Goal: Task Accomplishment & Management: Use online tool/utility

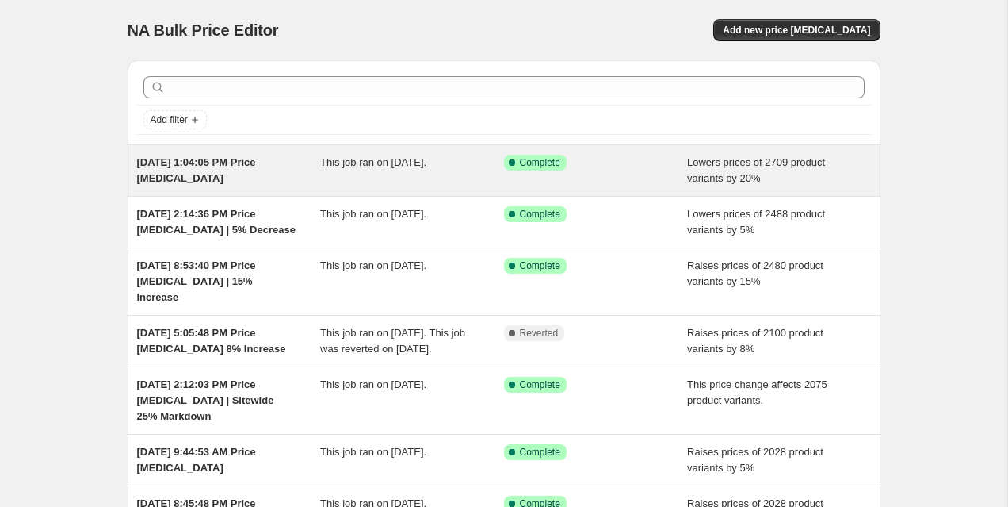
click at [469, 173] on div "This job ran on [DATE]." at bounding box center [412, 171] width 184 height 32
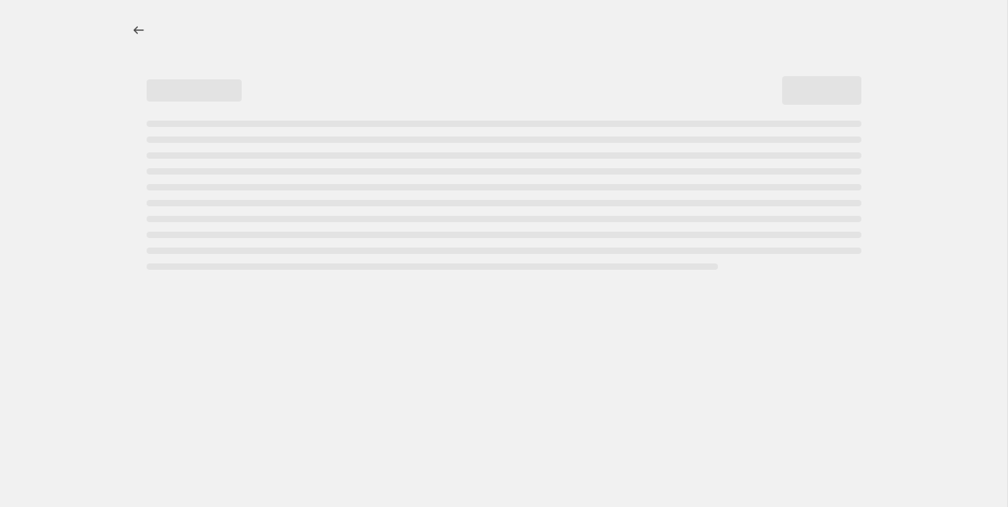
select select "percentage"
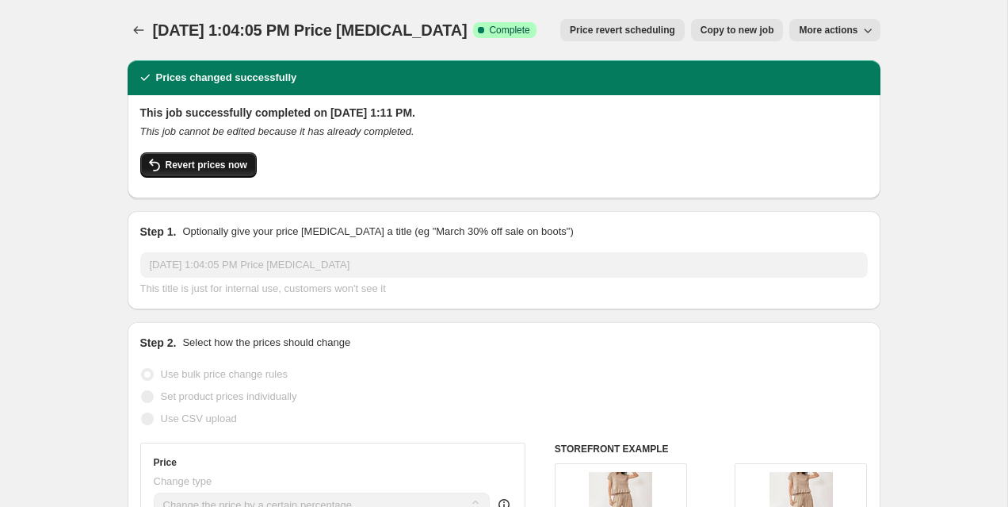
click at [241, 167] on span "Revert prices now" at bounding box center [207, 165] width 82 height 13
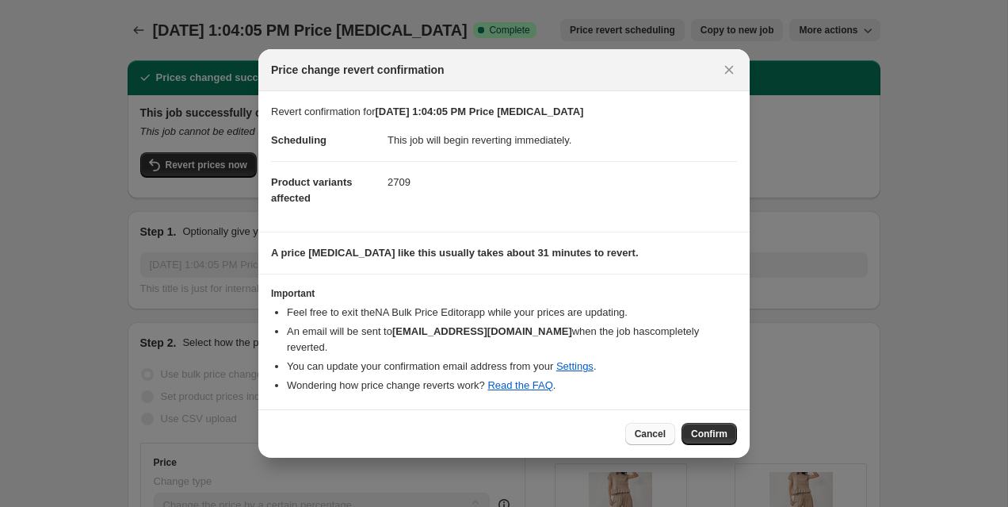
click at [646, 427] on span "Cancel" at bounding box center [650, 433] width 31 height 13
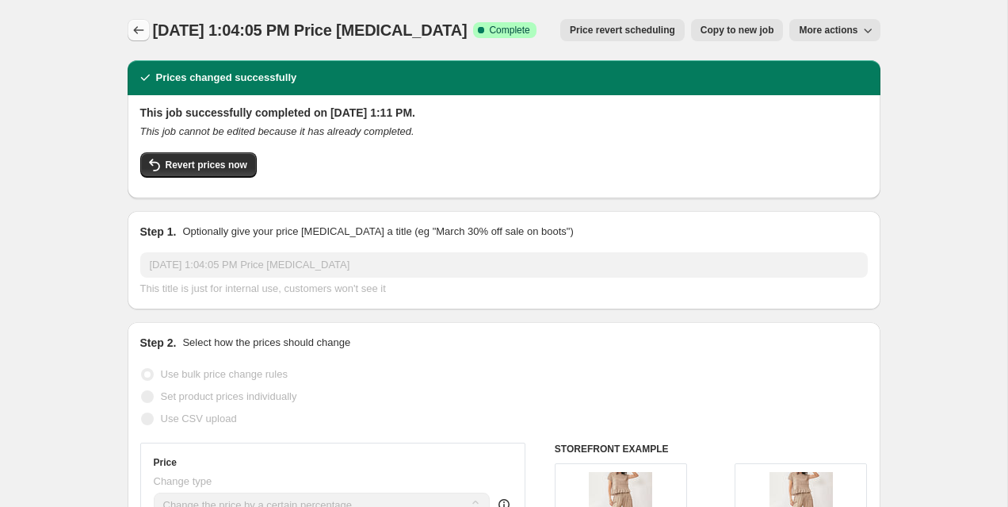
click at [137, 30] on icon "Price change jobs" at bounding box center [139, 30] width 16 height 16
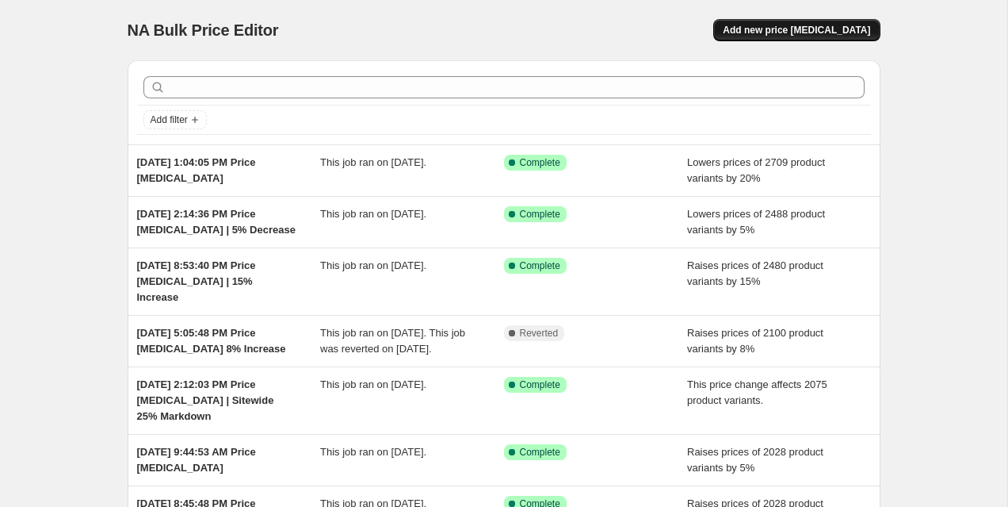
click at [798, 31] on span "Add new price [MEDICAL_DATA]" at bounding box center [796, 30] width 147 height 13
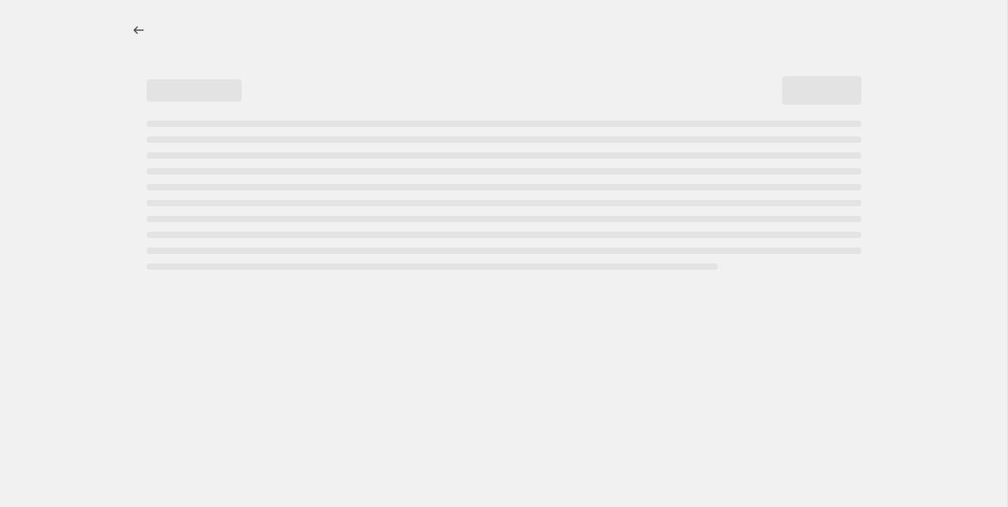
select select "percentage"
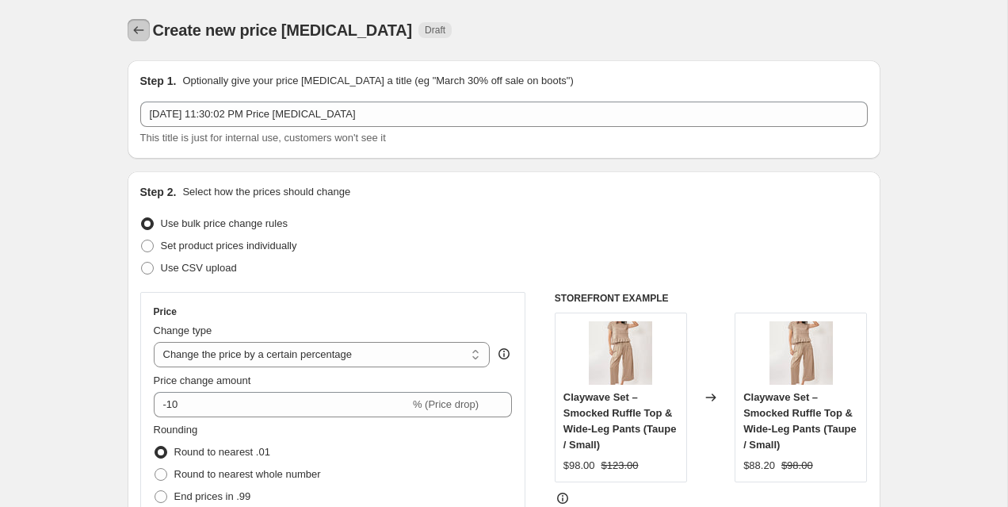
click at [136, 33] on icon "Price change jobs" at bounding box center [139, 30] width 16 height 16
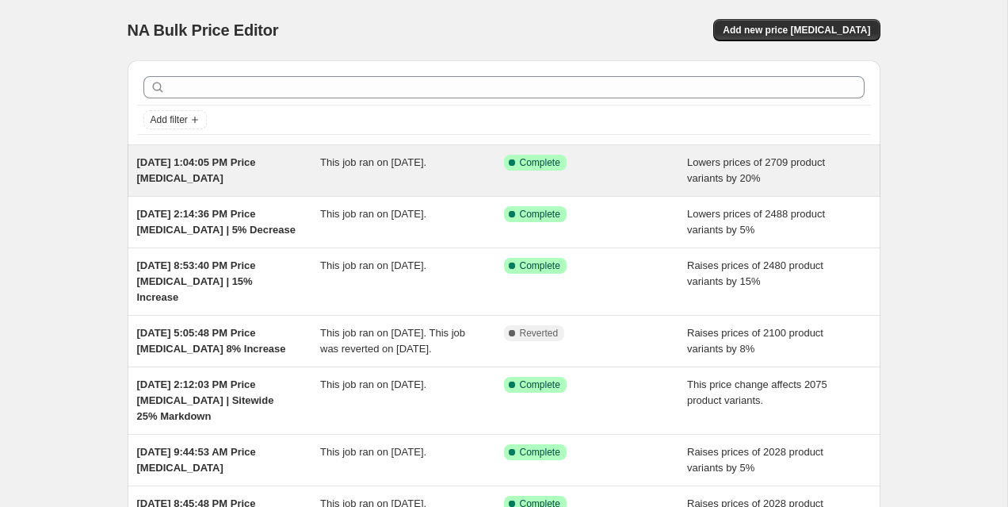
click at [427, 166] on span "This job ran on [DATE]." at bounding box center [373, 162] width 106 height 12
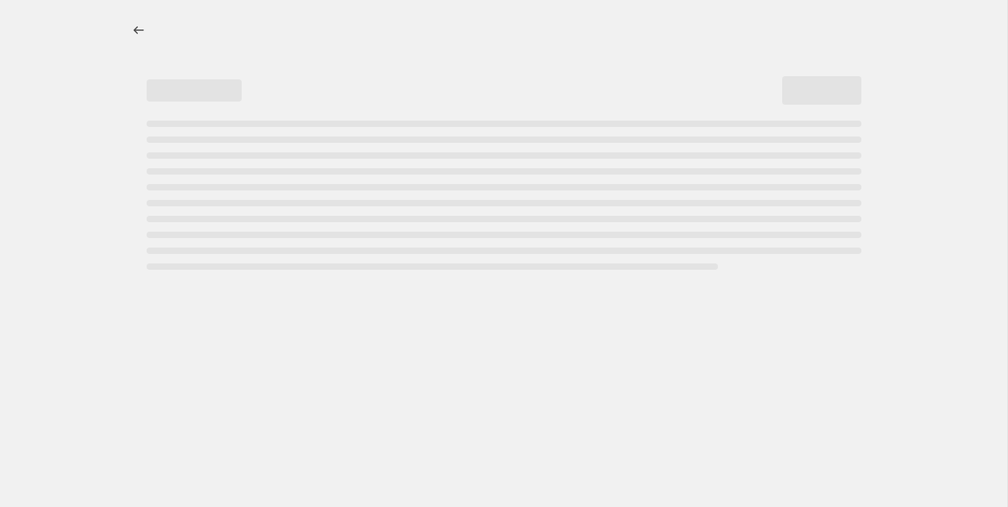
select select "percentage"
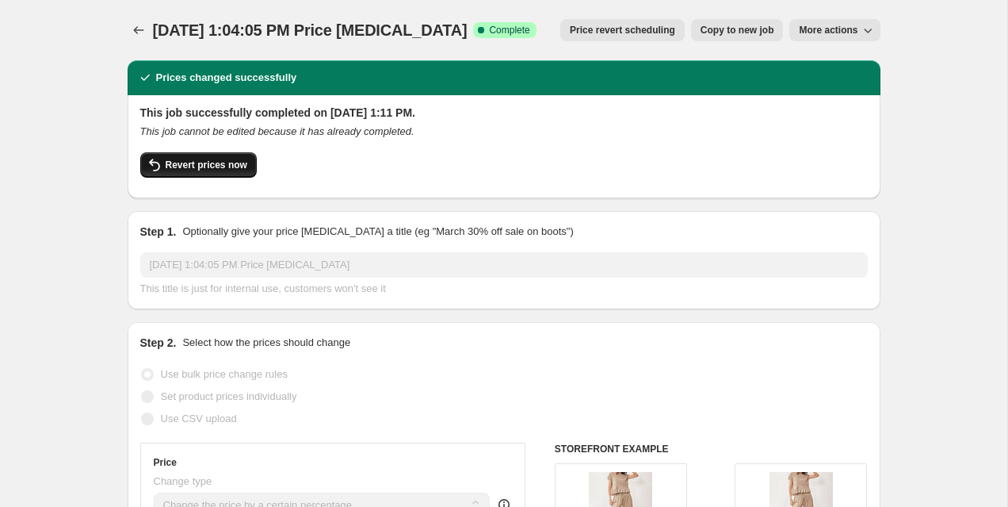
click at [220, 157] on button "Revert prices now" at bounding box center [198, 164] width 117 height 25
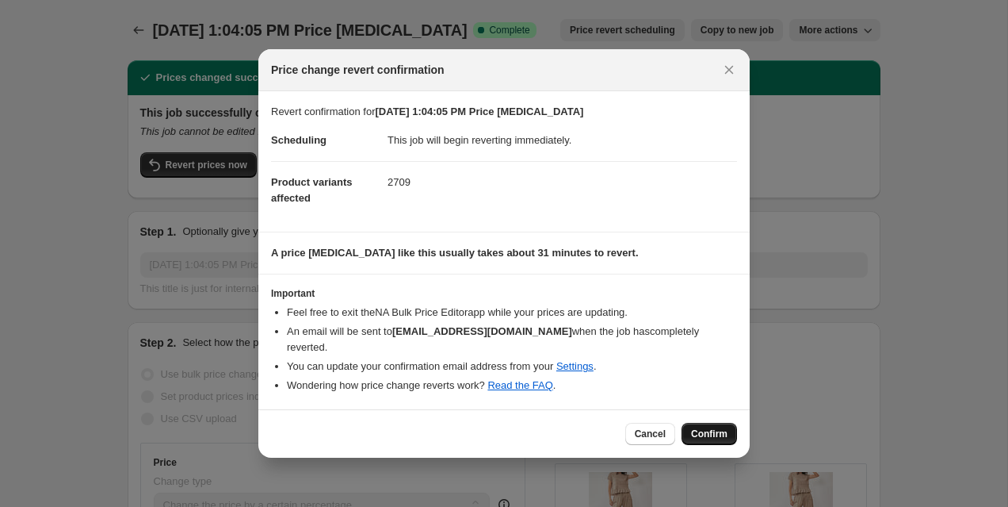
click at [705, 430] on span "Confirm" at bounding box center [709, 433] width 36 height 13
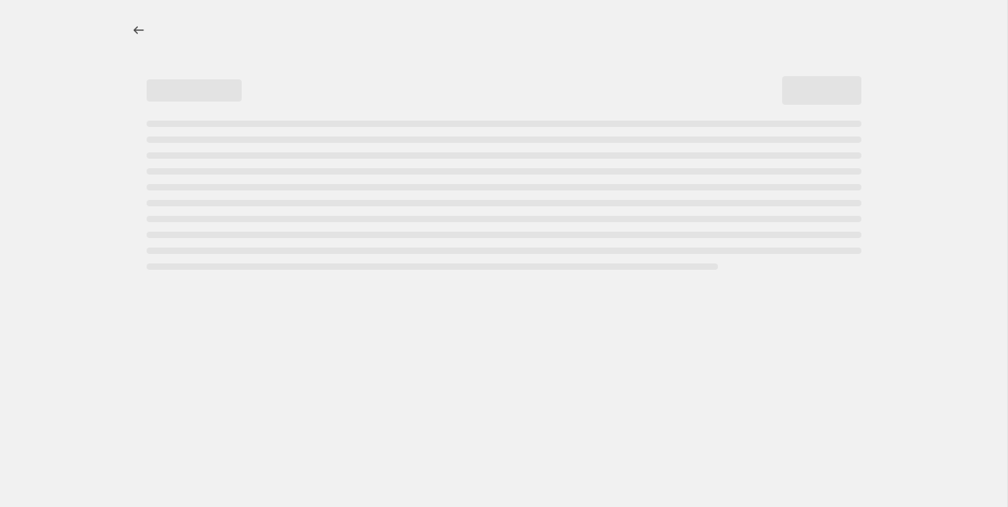
select select "percentage"
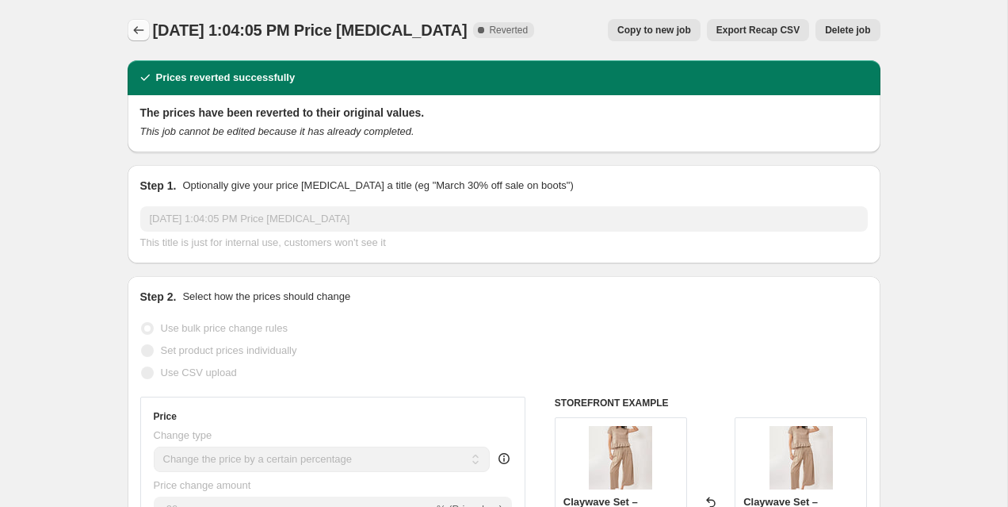
click at [140, 36] on icon "Price change jobs" at bounding box center [139, 30] width 16 height 16
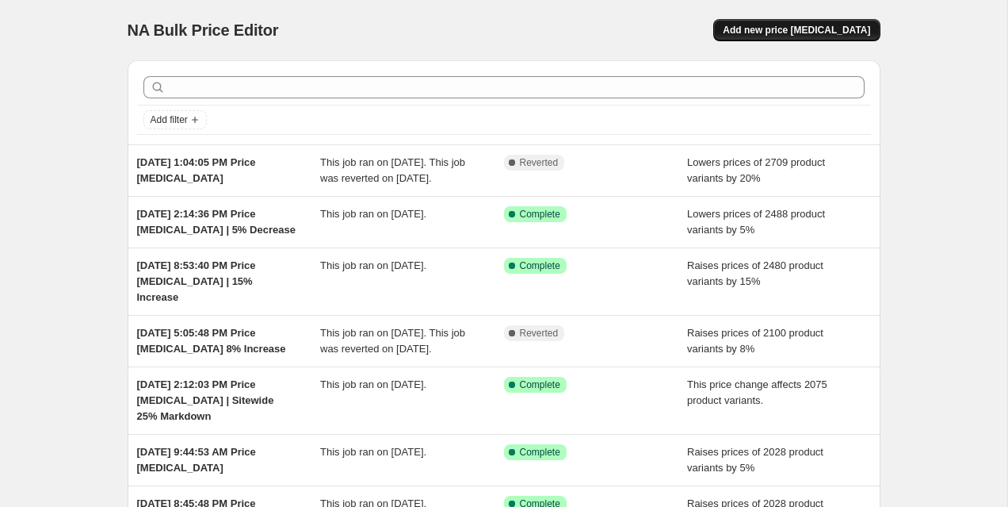
click at [845, 25] on span "Add new price [MEDICAL_DATA]" at bounding box center [796, 30] width 147 height 13
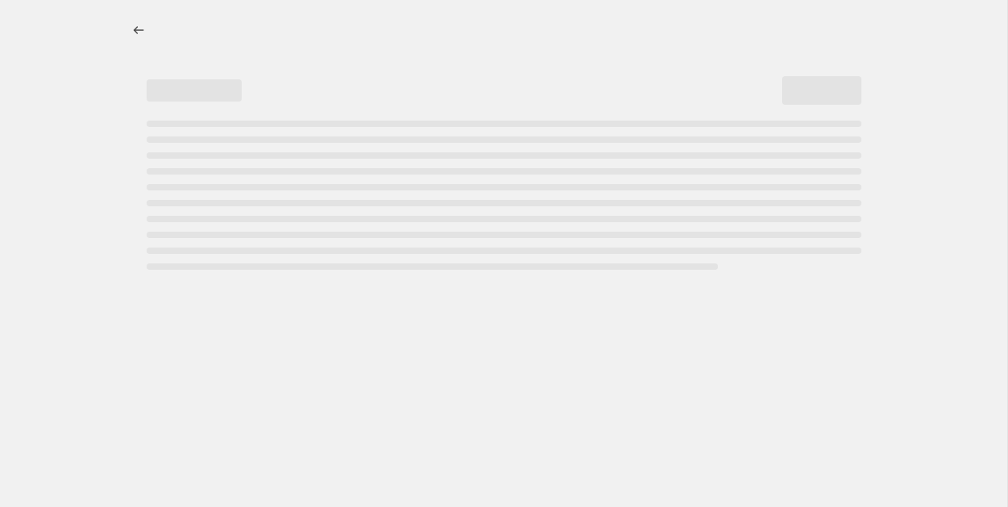
select select "percentage"
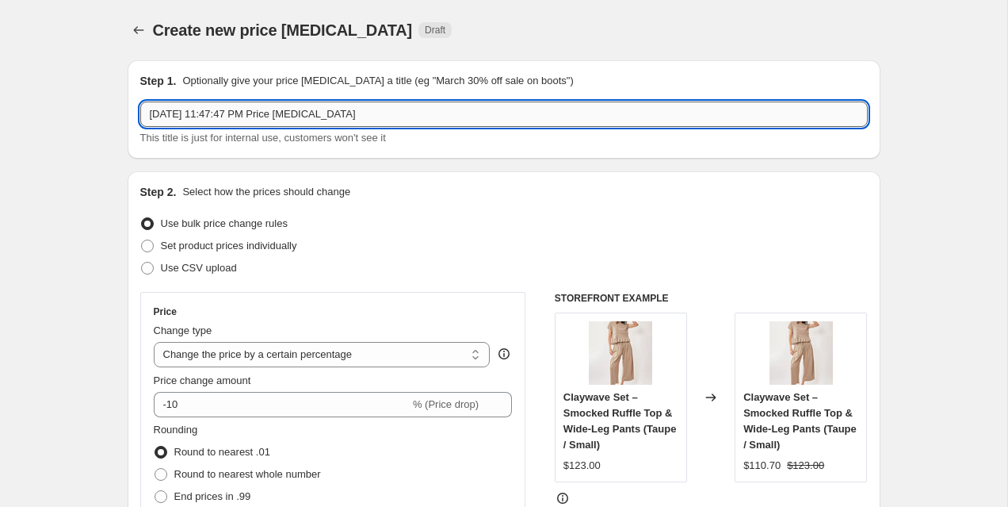
click at [408, 114] on input "Oct 6, 2025, 11:47:47 PM Price change job" at bounding box center [504, 113] width 728 height 25
click at [396, 116] on input "Oct 6, 2025, 11:47:47 PM Price change job | 20% sale" at bounding box center [504, 113] width 728 height 25
type input "Oct 6, 2025, 11:47:47 PM Price change job | 20% Sale"
click at [412, 171] on div "Step 2. Select how the prices should change Use bulk price change rules Set pro…" at bounding box center [504, 449] width 753 height 557
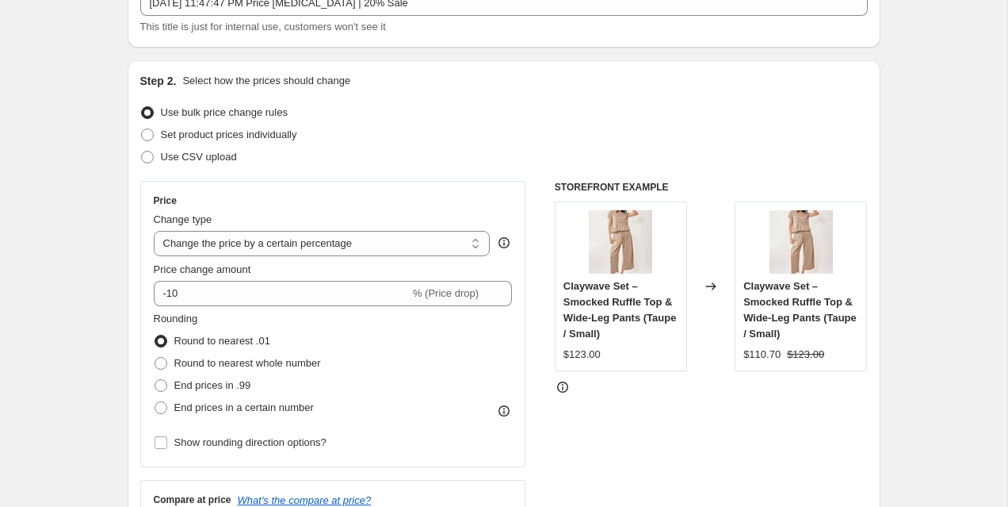
scroll to position [202, 0]
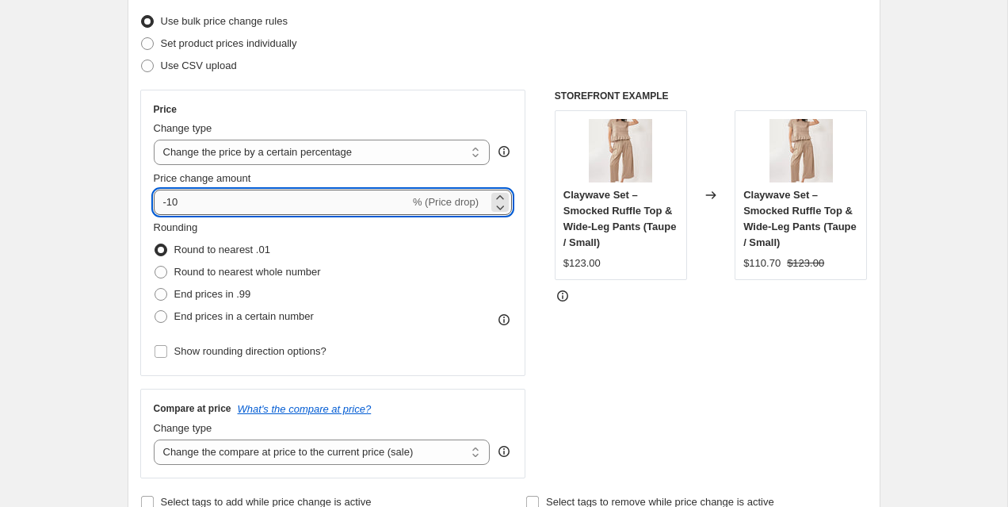
click at [290, 204] on input "-10" at bounding box center [282, 201] width 256 height 25
type input "-1"
type input "-2"
click at [290, 204] on input "Price change amount" at bounding box center [310, 201] width 313 height 25
type input "-20"
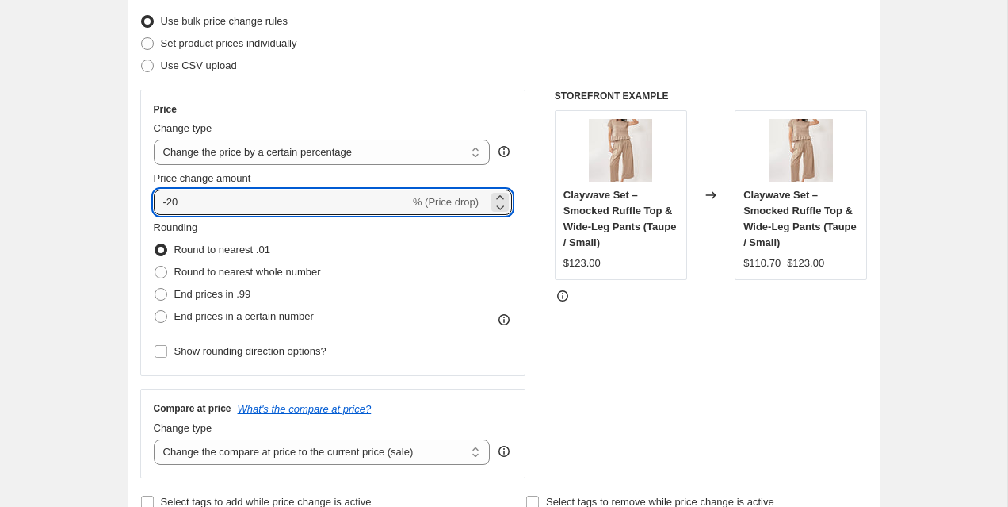
click at [429, 49] on div "Set product prices individually" at bounding box center [504, 44] width 728 height 22
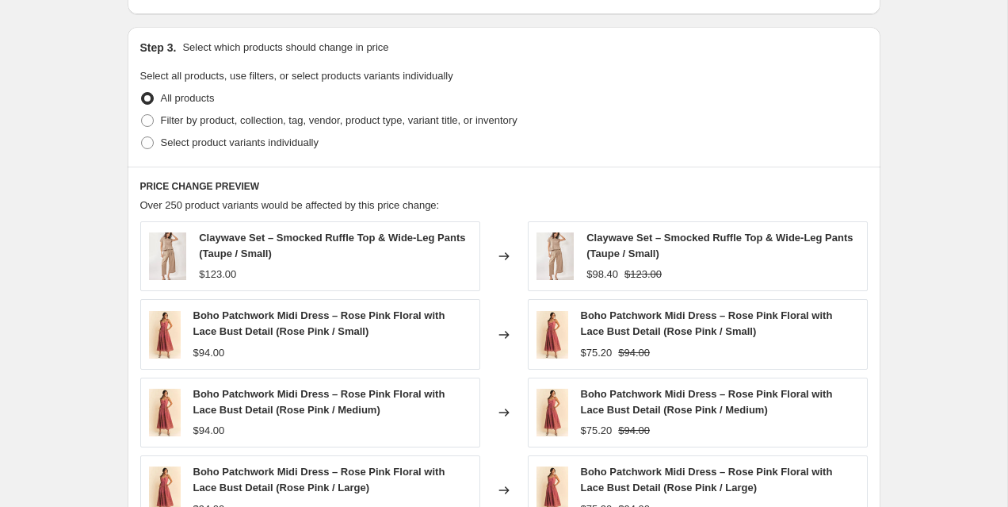
scroll to position [1104, 0]
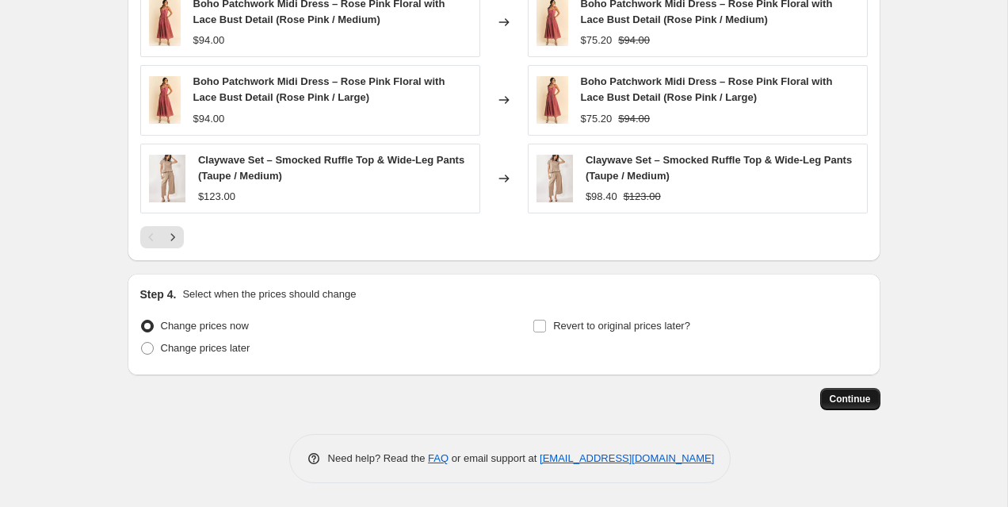
click at [830, 393] on span "Continue" at bounding box center [850, 398] width 41 height 13
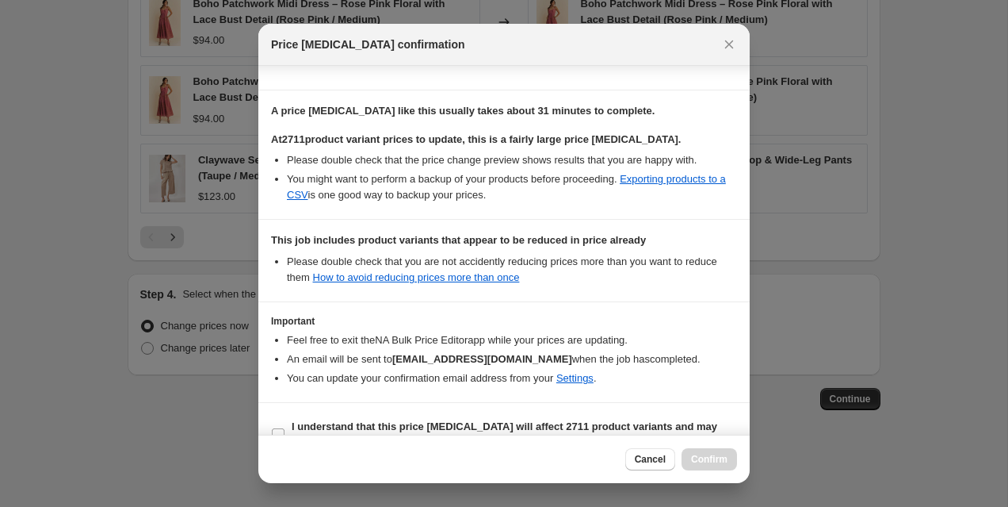
scroll to position [248, 0]
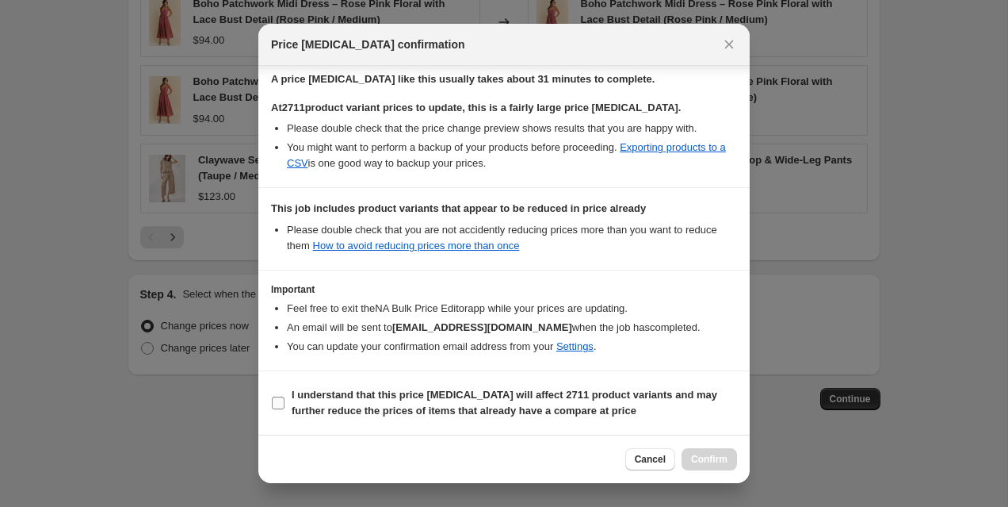
click at [619, 397] on b "I understand that this price change job will affect 2711 product variants and m…" at bounding box center [505, 402] width 426 height 28
click at [285, 397] on input "I understand that this price change job will affect 2711 product variants and m…" at bounding box center [278, 402] width 13 height 13
checkbox input "true"
click at [712, 449] on button "Confirm" at bounding box center [709, 459] width 55 height 22
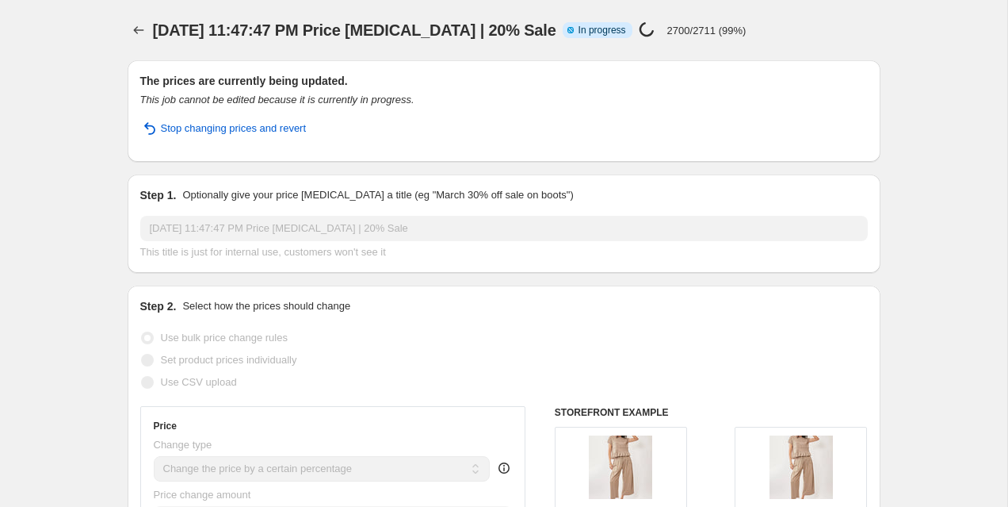
select select "percentage"
